Goal: Information Seeking & Learning: Find specific page/section

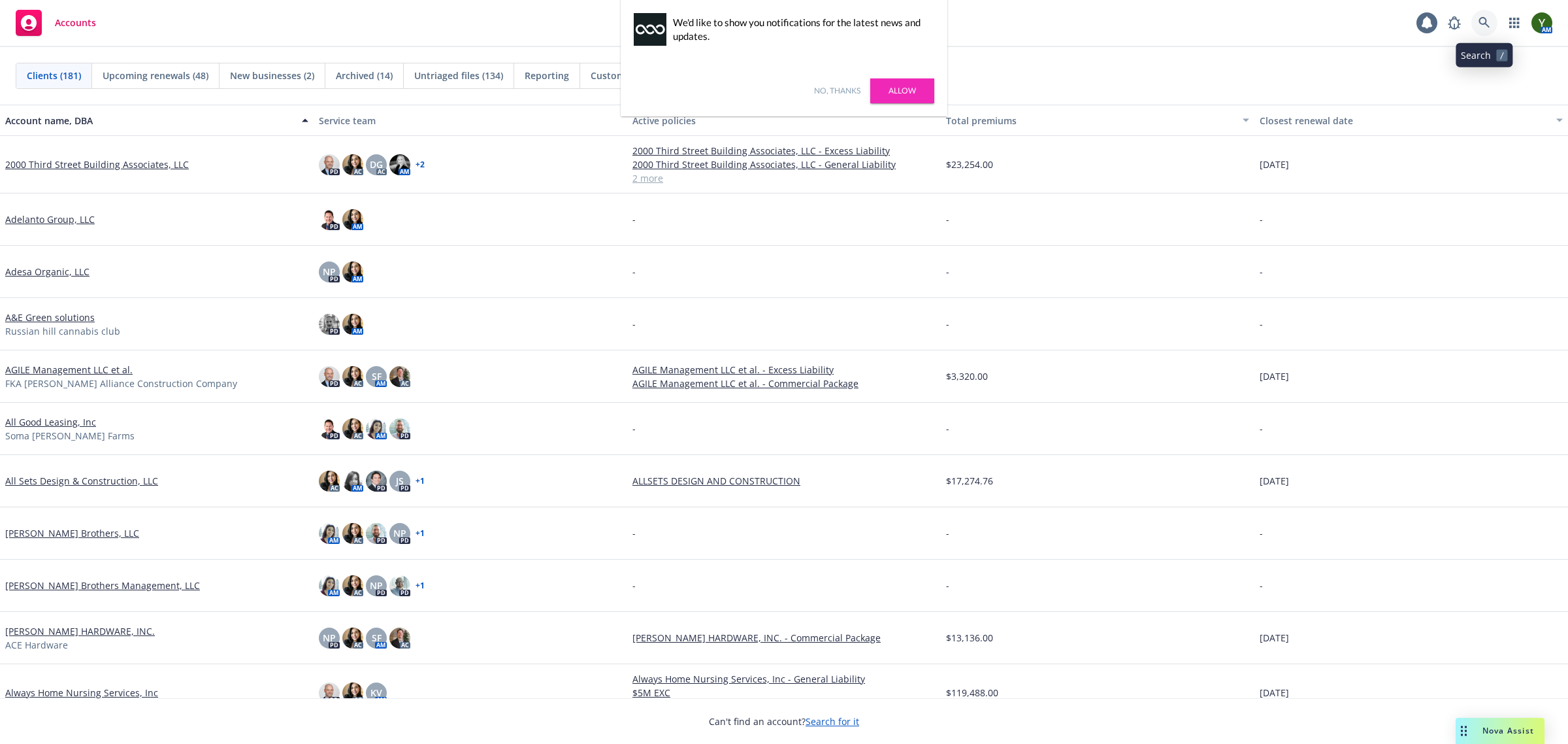
click at [1484, 25] on icon at bounding box center [1485, 23] width 12 height 12
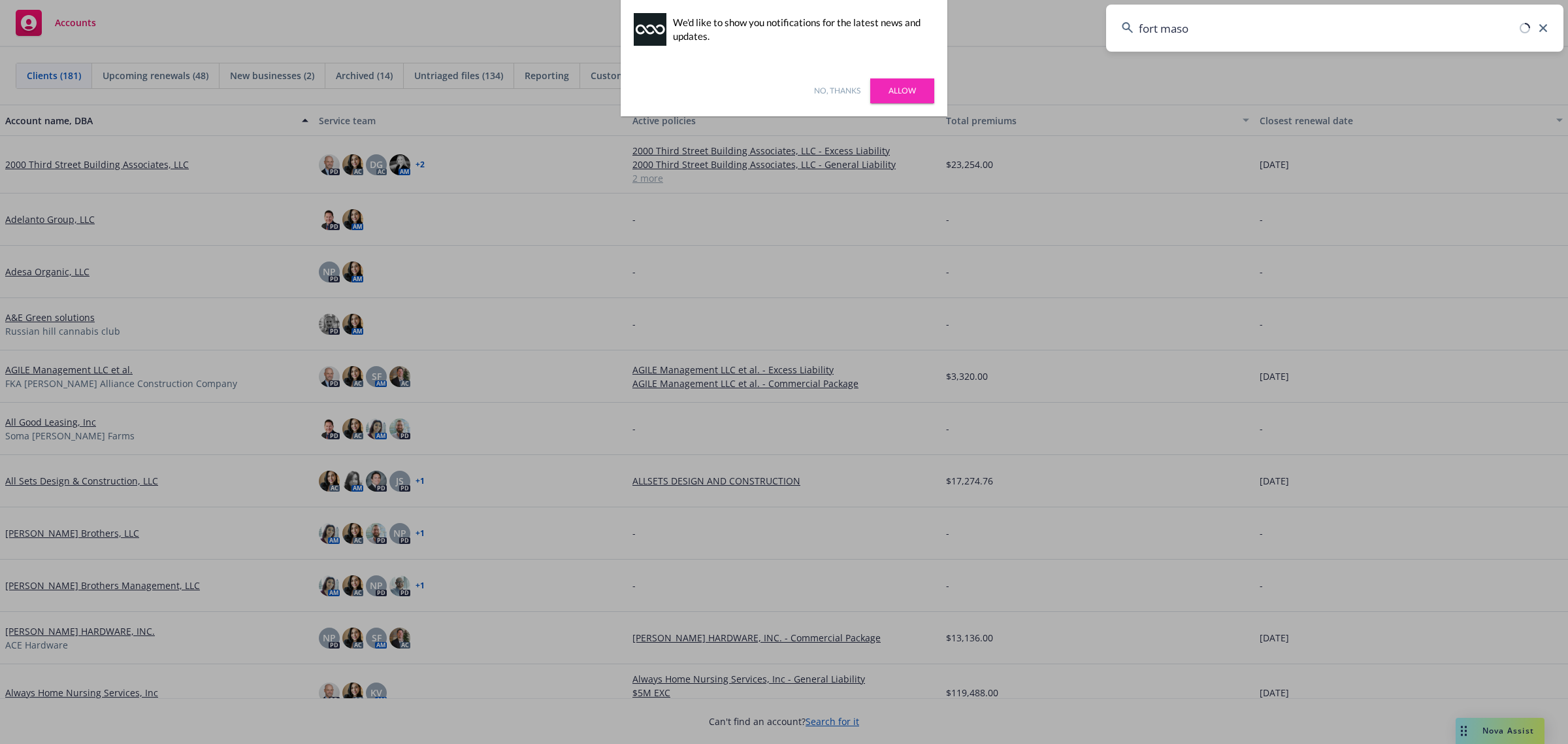
type input "[GEOGRAPHIC_DATA][PERSON_NAME]"
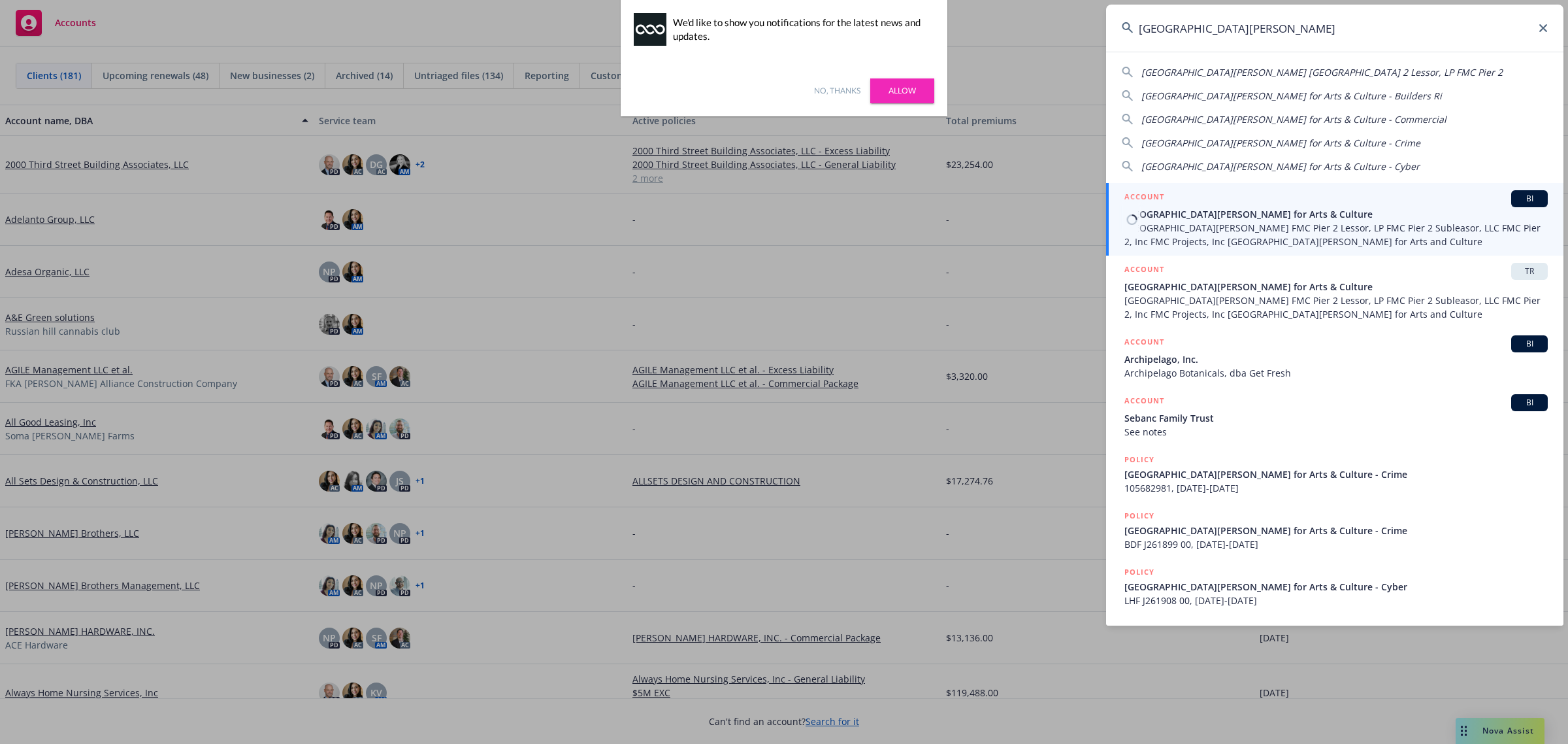
click at [1272, 240] on span "[GEOGRAPHIC_DATA][PERSON_NAME] FMC Pier 2 Lessor, LP FMC Pier 2 Subleasor, LLC …" at bounding box center [1336, 234] width 423 height 27
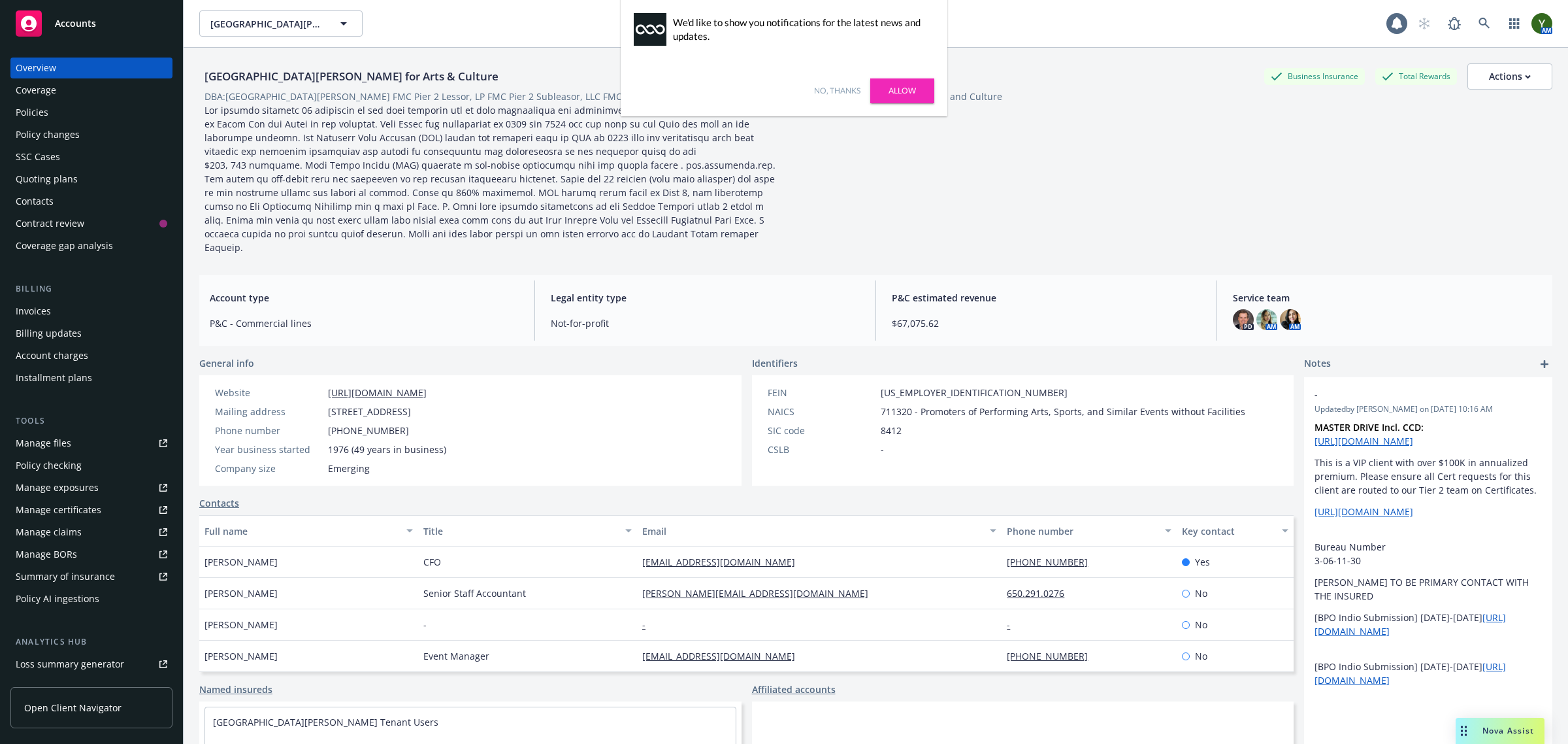
click at [827, 93] on link "No, thanks" at bounding box center [837, 91] width 46 height 12
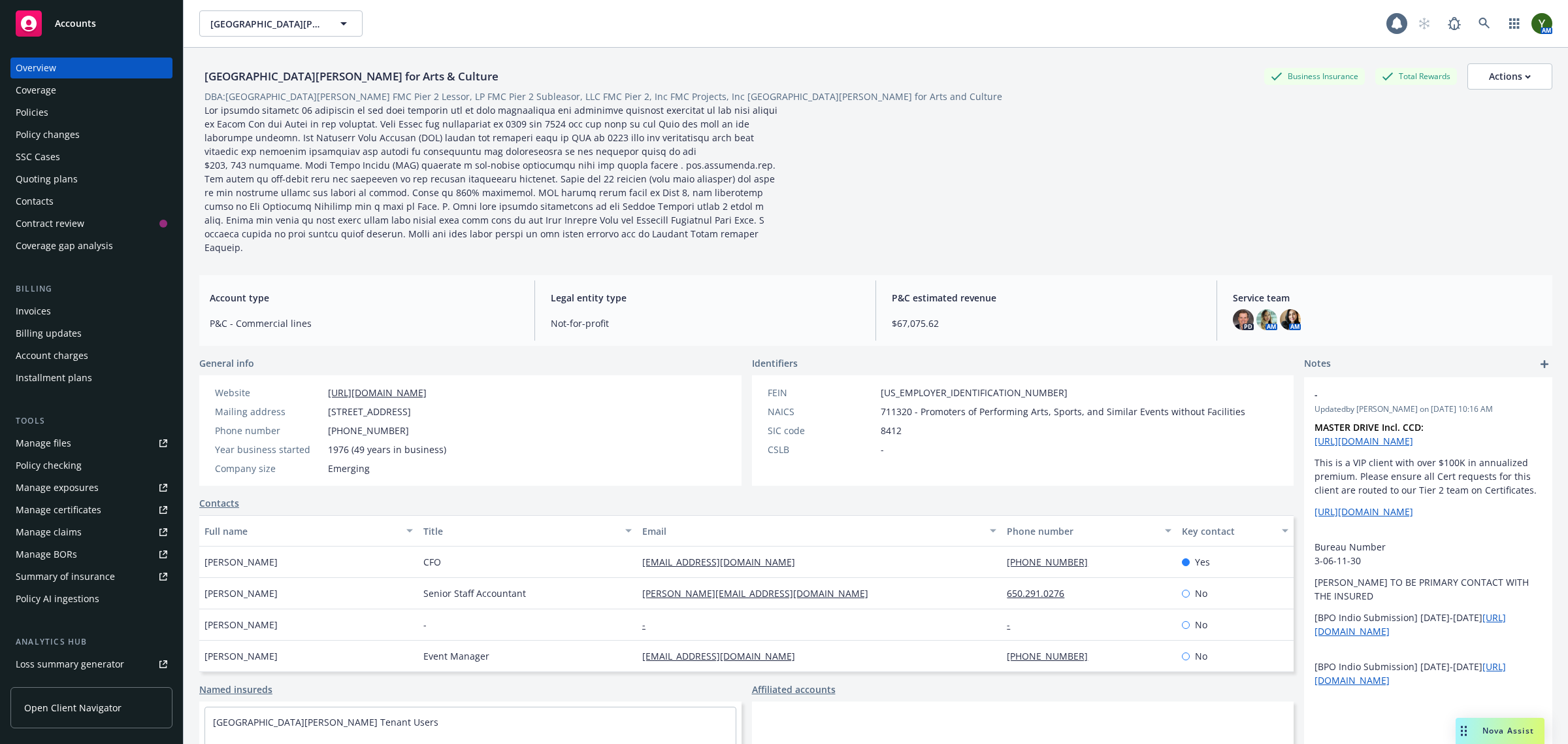
click at [385, 70] on div "[GEOGRAPHIC_DATA][PERSON_NAME] for Arts & Culture" at bounding box center [351, 76] width 305 height 17
copy div "[GEOGRAPHIC_DATA][PERSON_NAME] for Arts & Culture"
click at [1479, 21] on icon at bounding box center [1485, 23] width 12 height 12
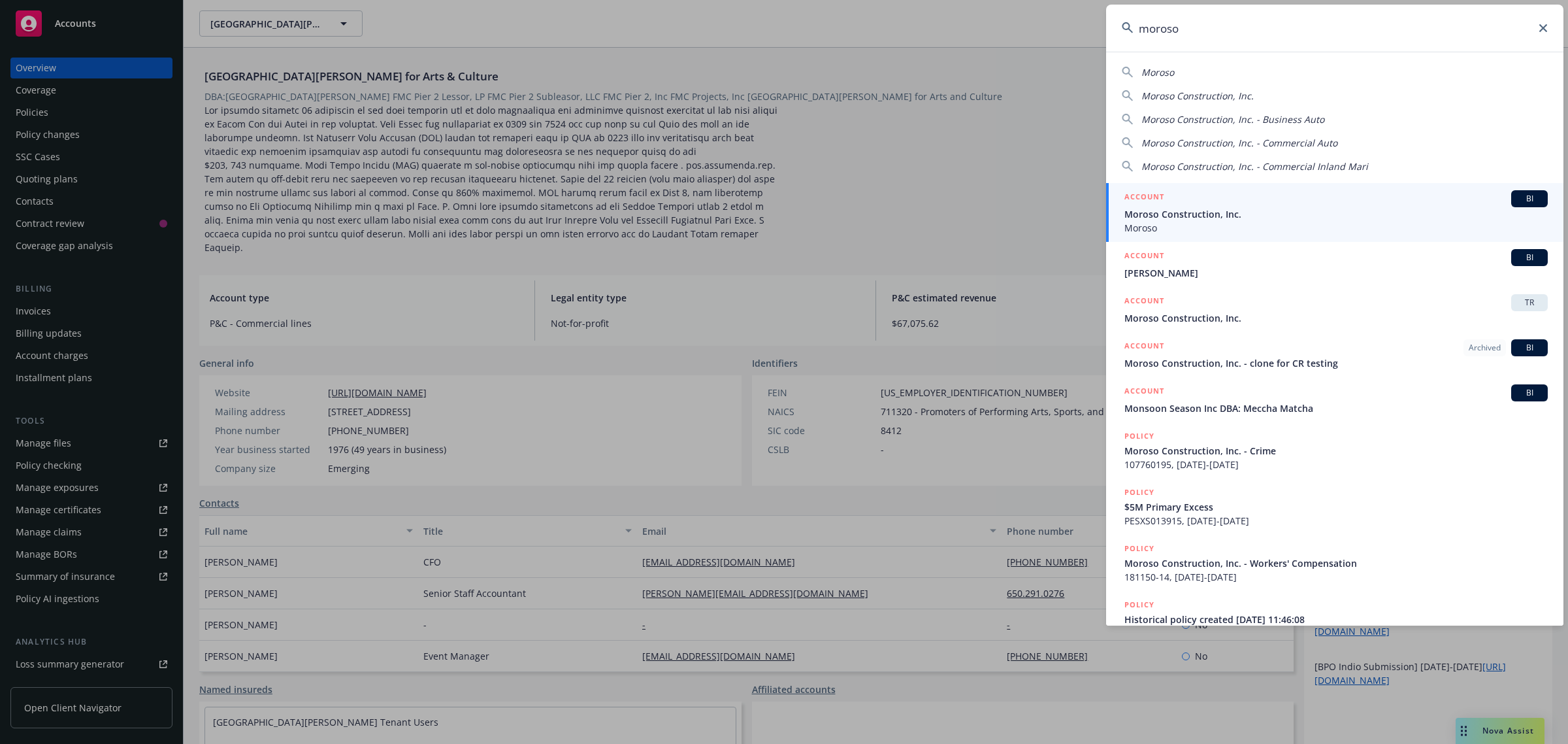
type input "moroso"
click at [1171, 213] on span "Moroso Construction, Inc." at bounding box center [1336, 214] width 423 height 14
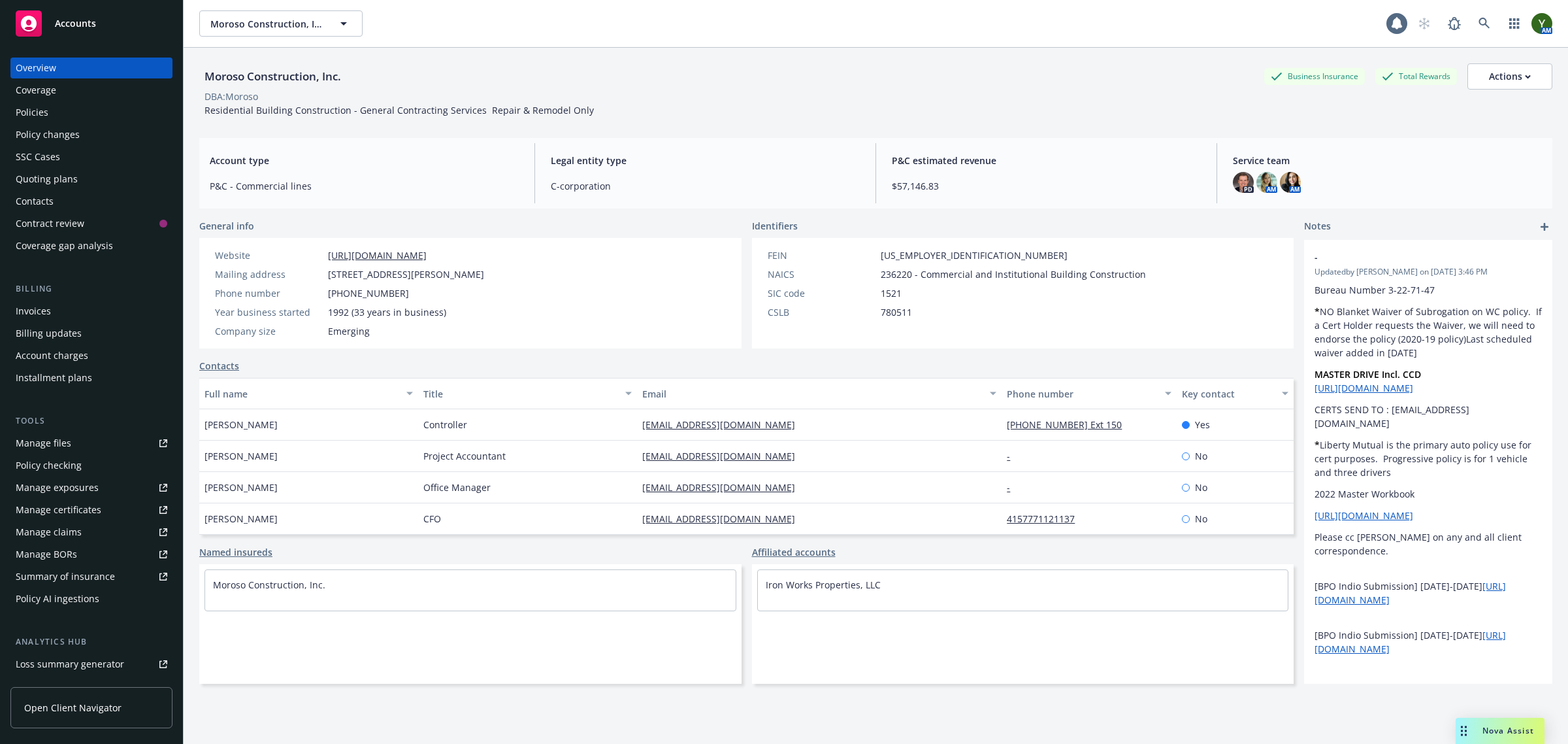
click at [253, 76] on div "Moroso Construction, Inc." at bounding box center [273, 76] width 147 height 17
copy div "Moroso Construction, Inc."
click at [390, 253] on link "[URL][DOMAIN_NAME]" at bounding box center [377, 255] width 99 height 12
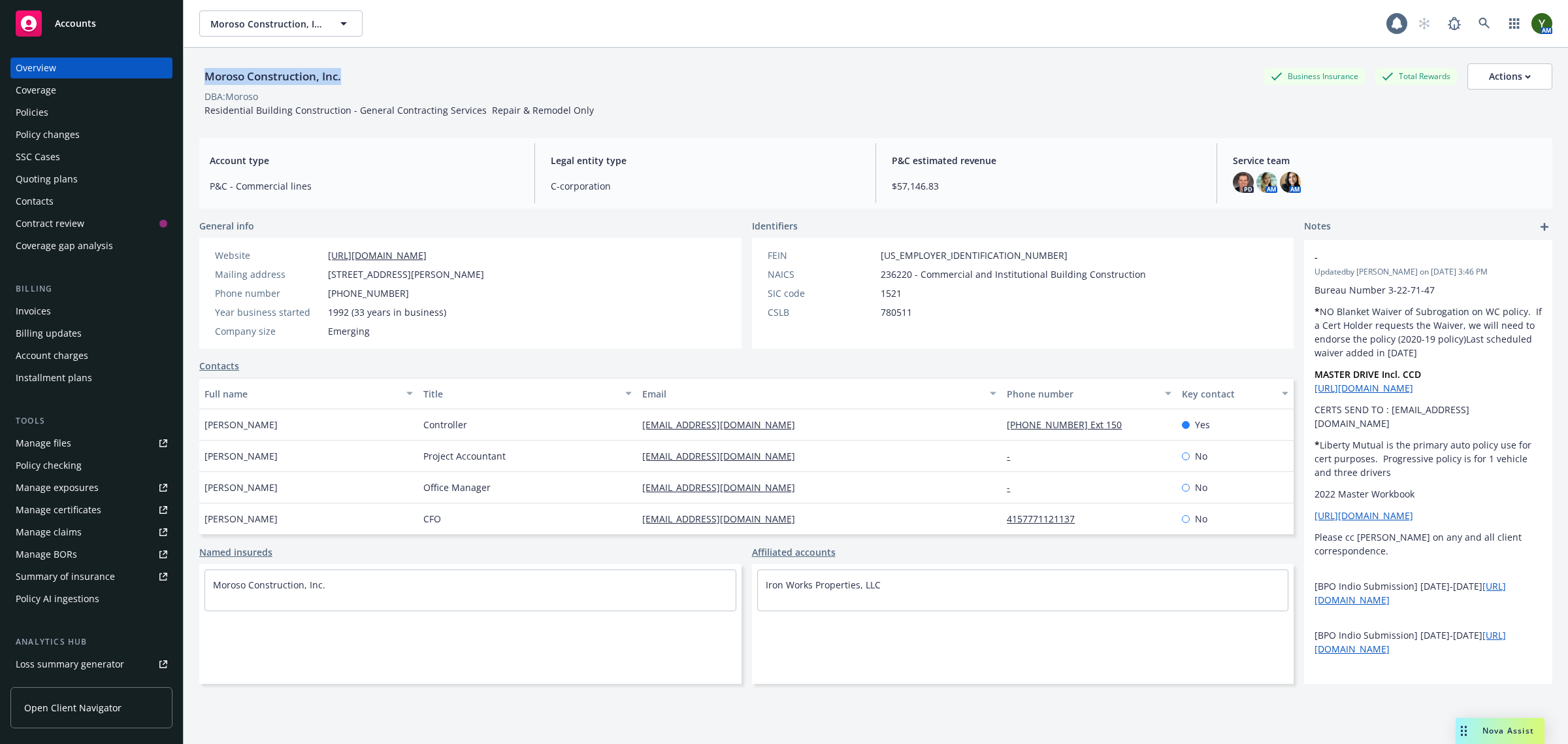
click at [605, 70] on div "Moroso Construction, Inc. Business Insurance Total Rewards Actions" at bounding box center [876, 76] width 1353 height 26
drag, startPoint x: 592, startPoint y: 112, endPoint x: 1433, endPoint y: 124, distance: 841.1
click at [1433, 124] on div "Moroso Construction, Inc. Business Insurance Total Rewards Actions DBA: Moroso …" at bounding box center [876, 87] width 1353 height 79
click at [1479, 28] on icon at bounding box center [1485, 23] width 12 height 12
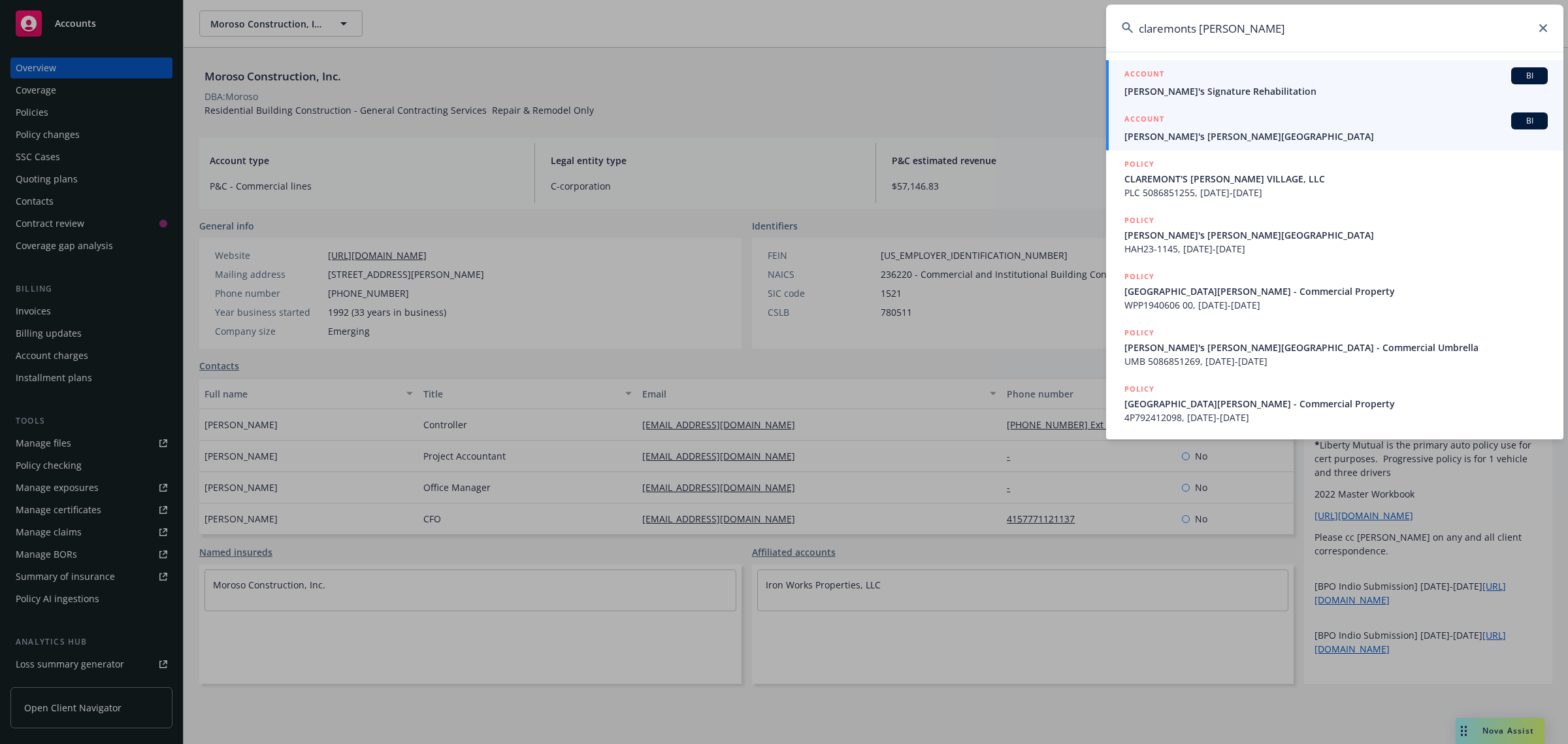
type input "claremonts [PERSON_NAME]"
click at [1216, 145] on link "ACCOUNT BI [PERSON_NAME]'s [PERSON_NAME][GEOGRAPHIC_DATA]" at bounding box center [1335, 128] width 457 height 45
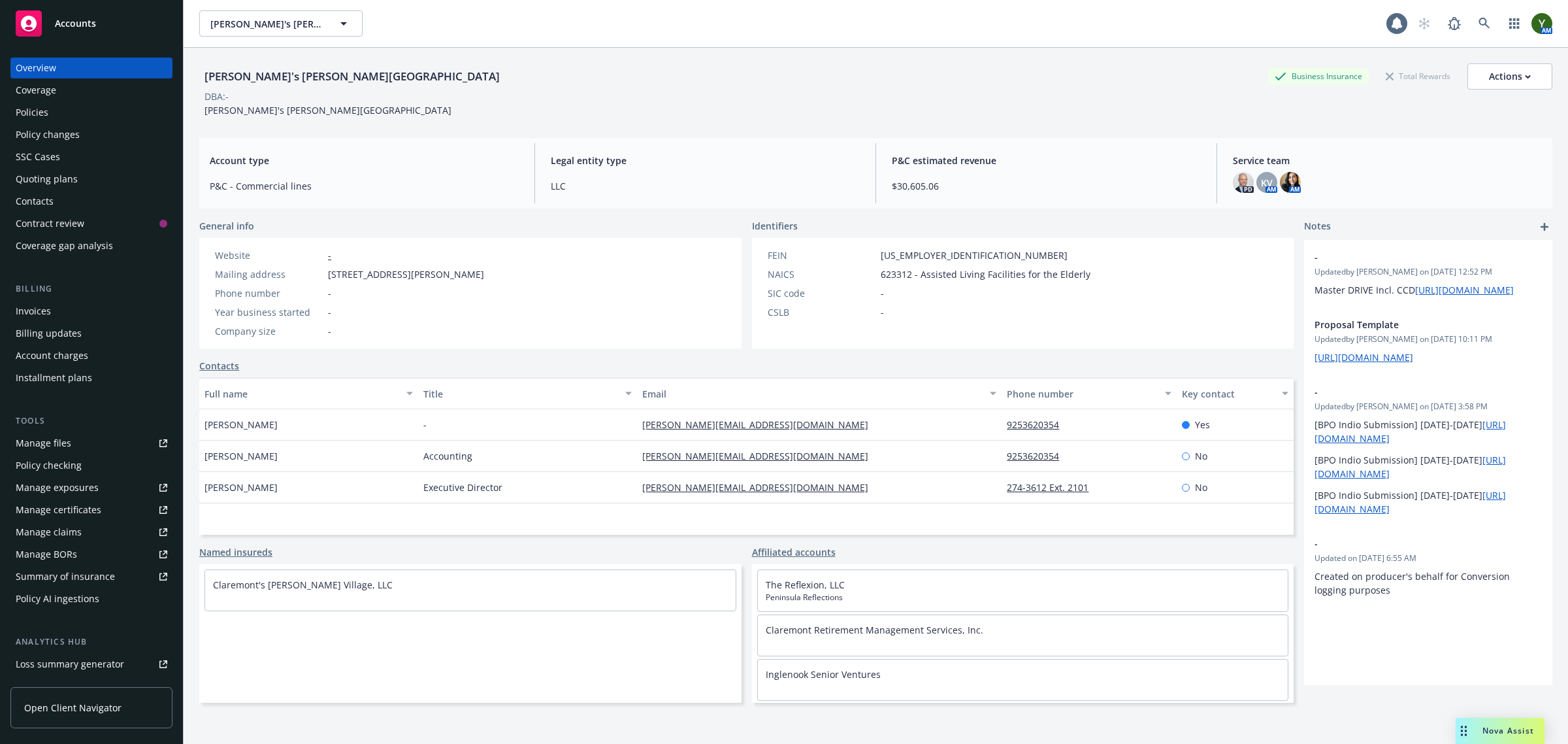
click at [50, 118] on div "Policies" at bounding box center [91, 113] width 152 height 21
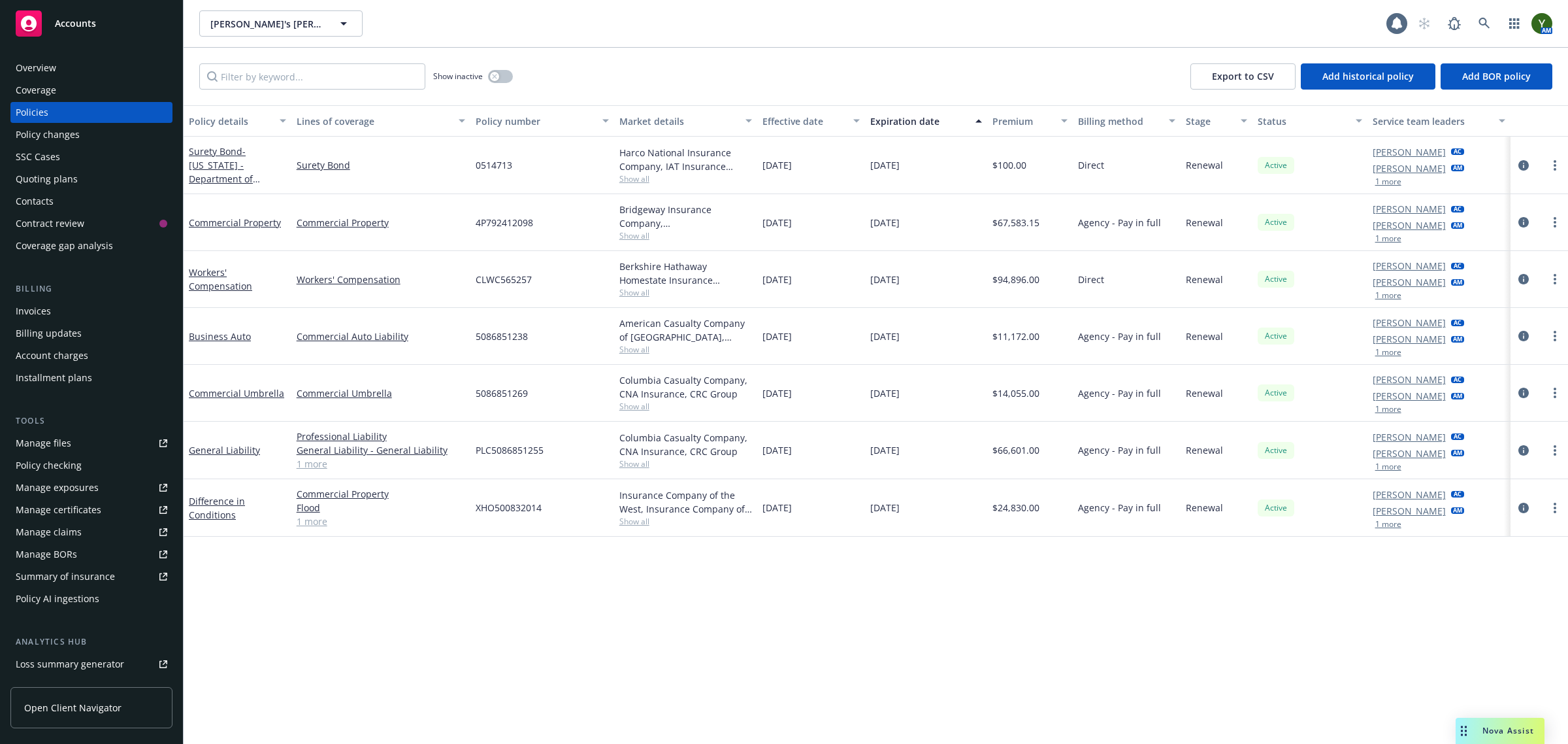
click at [635, 243] on div "Bridgeway Insurance Company, [GEOGRAPHIC_DATA] Re, Amalgamated Insurance Underw…" at bounding box center [686, 222] width 144 height 57
click at [630, 234] on span "Show all" at bounding box center [686, 235] width 133 height 11
click at [881, 645] on div "Policy details Lines of coverage Policy number Market details Effective date Ex…" at bounding box center [876, 425] width 1384 height 640
click at [1521, 277] on icon "circleInformation" at bounding box center [1523, 279] width 11 height 11
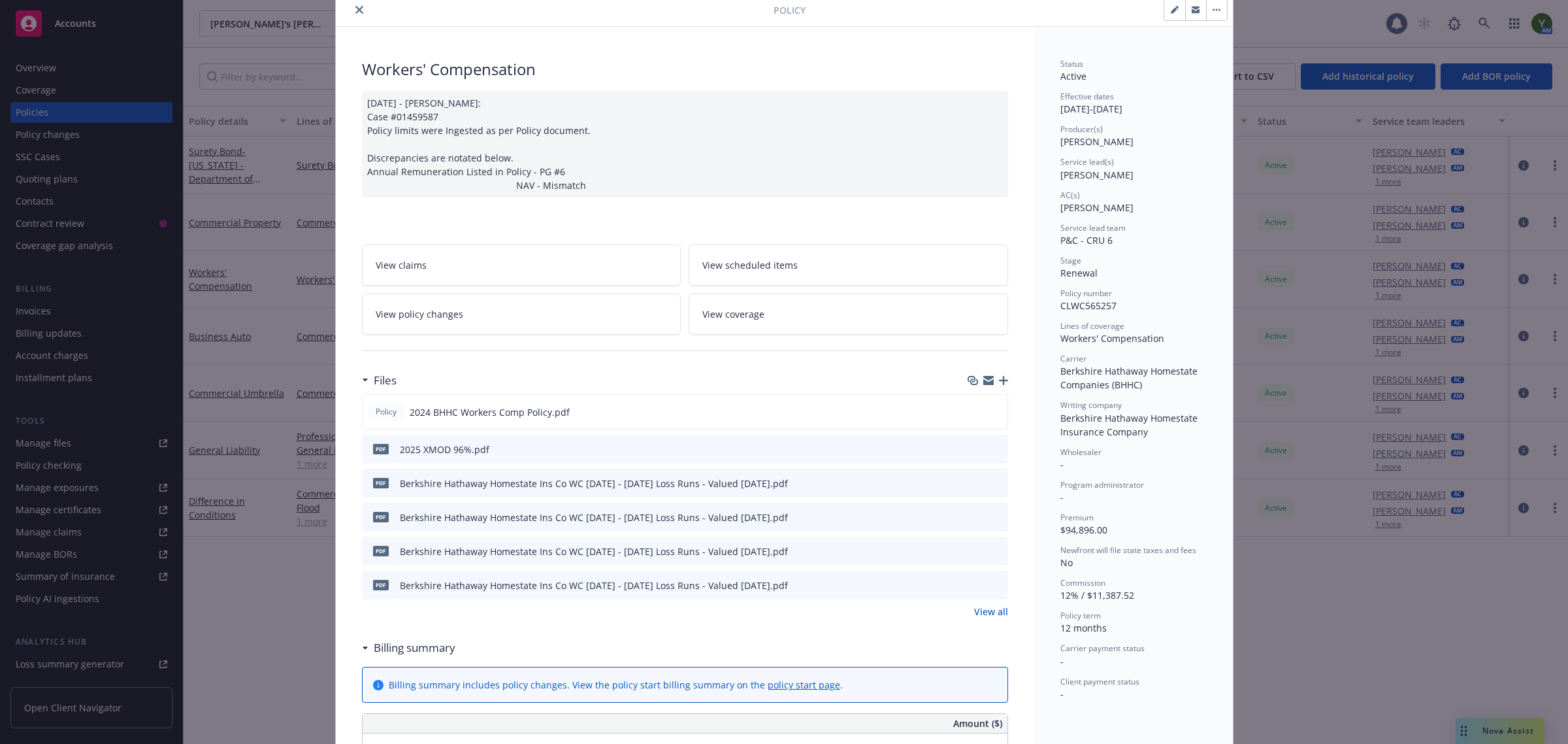
scroll to position [109, 0]
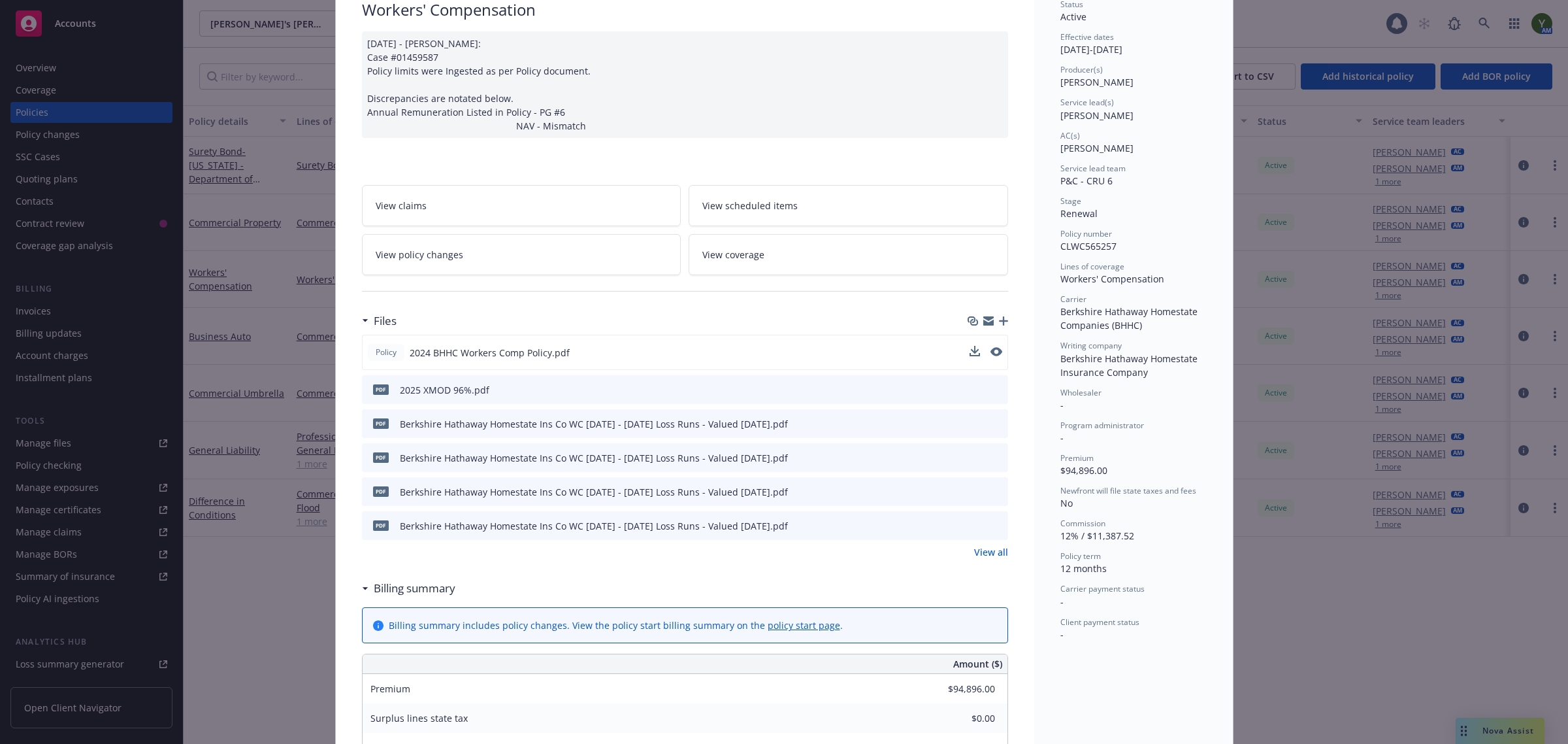
click at [982, 350] on div at bounding box center [985, 352] width 32 height 14
click at [989, 350] on icon "preview file" at bounding box center [995, 352] width 12 height 9
click at [975, 550] on link "View all" at bounding box center [991, 552] width 34 height 14
